Goal: Task Accomplishment & Management: Manage account settings

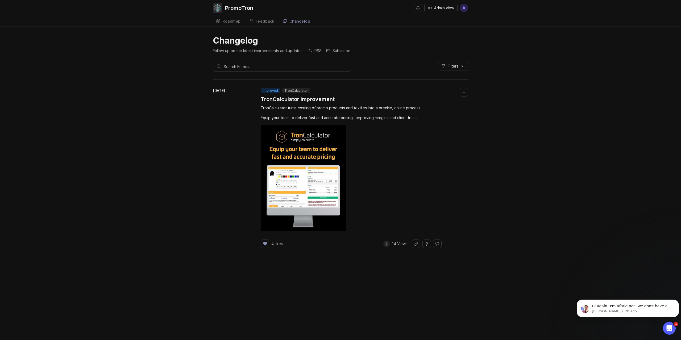
scroll to position [652, 0]
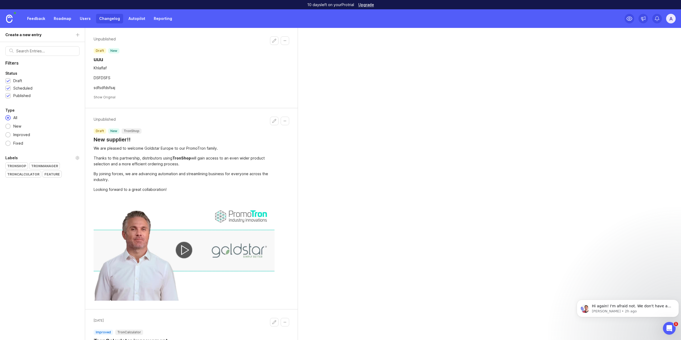
click at [44, 18] on link "Feedback" at bounding box center [36, 19] width 24 height 10
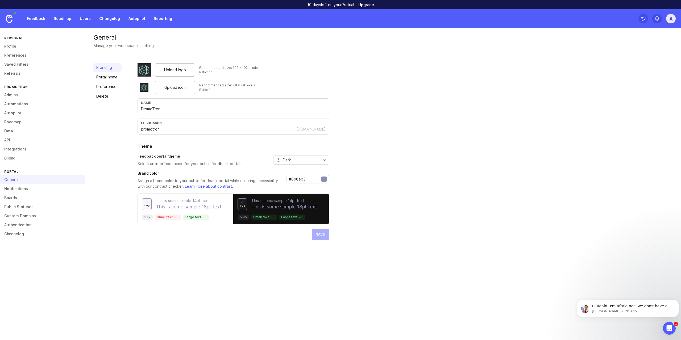
click at [24, 188] on link "Notifications" at bounding box center [42, 188] width 85 height 9
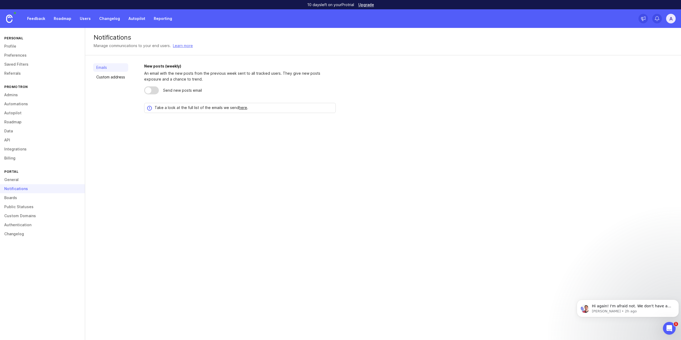
click at [21, 197] on link "Boards" at bounding box center [42, 197] width 85 height 9
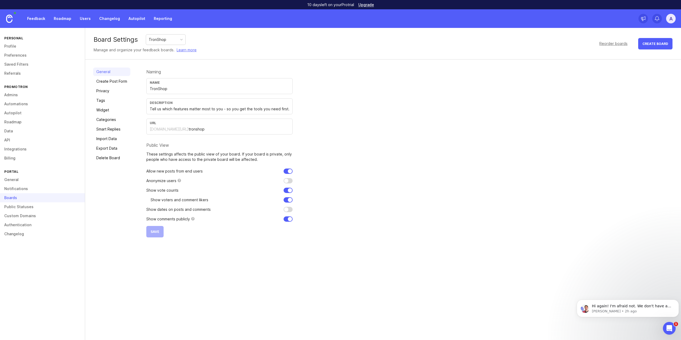
click at [24, 207] on link "Public Statuses" at bounding box center [42, 206] width 85 height 9
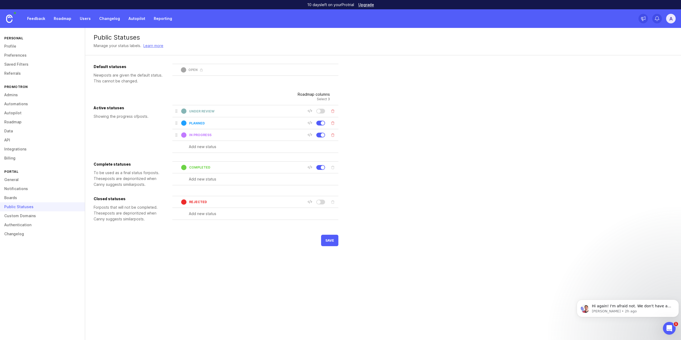
click at [30, 215] on link "Custom Domains" at bounding box center [42, 215] width 85 height 9
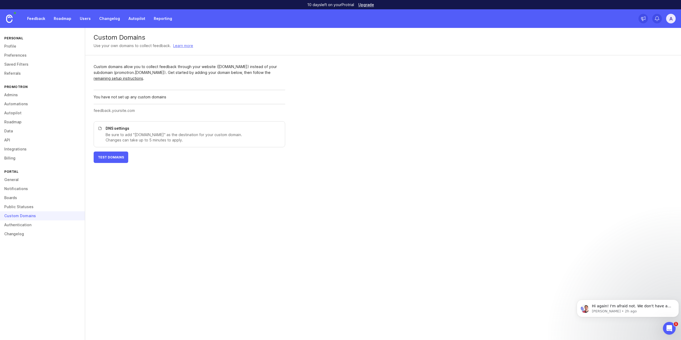
click at [31, 223] on link "Authentication" at bounding box center [42, 224] width 85 height 9
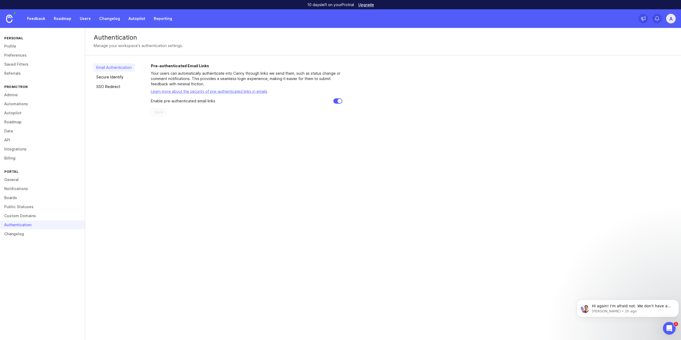
click at [26, 233] on link "Changelog" at bounding box center [42, 234] width 85 height 9
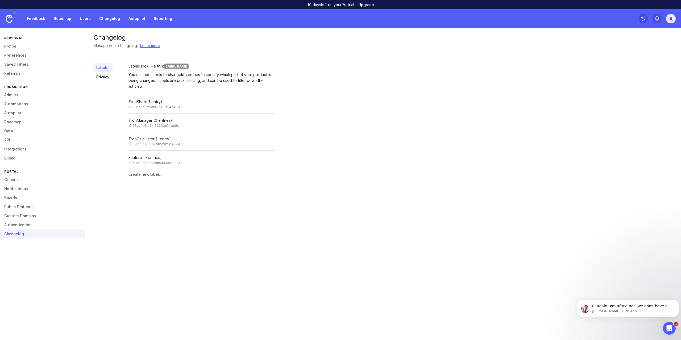
click at [35, 17] on link "Feedback" at bounding box center [36, 19] width 24 height 10
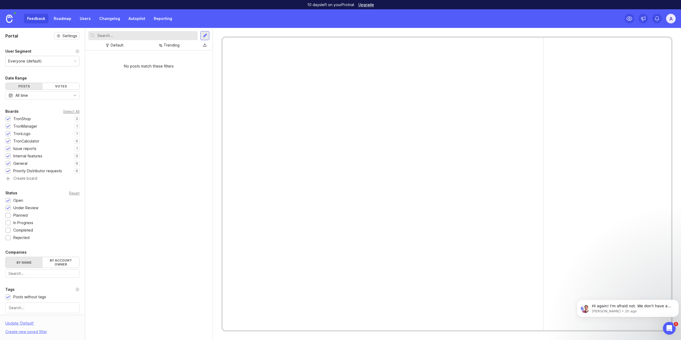
click at [80, 17] on link "Users" at bounding box center [85, 19] width 17 height 10
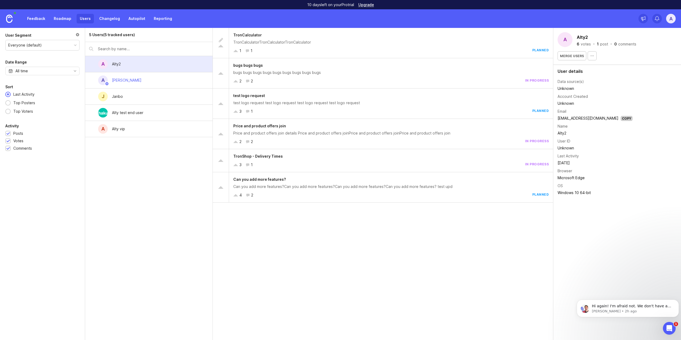
click at [593, 56] on button "button" at bounding box center [592, 55] width 9 height 9
click at [79, 36] on div at bounding box center [78, 35] width 4 height 6
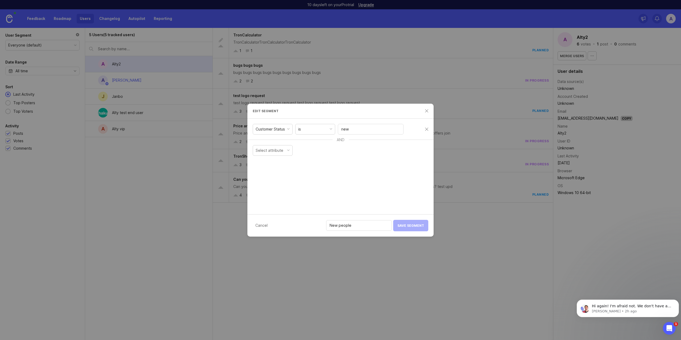
click at [288, 132] on div "Customer Status" at bounding box center [272, 129] width 39 height 10
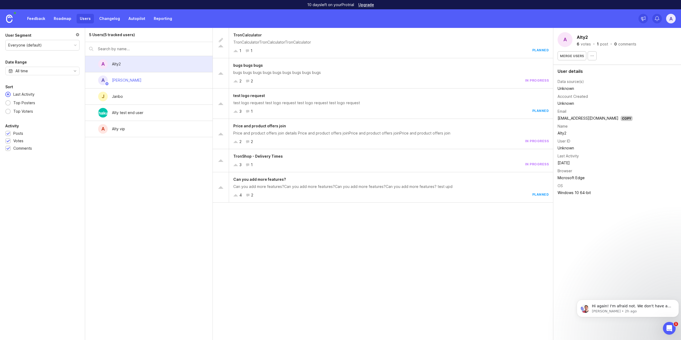
click at [14, 19] on link at bounding box center [9, 18] width 19 height 19
